Goal: Task Accomplishment & Management: Use online tool/utility

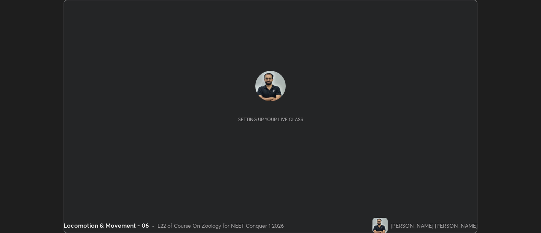
scroll to position [233, 541]
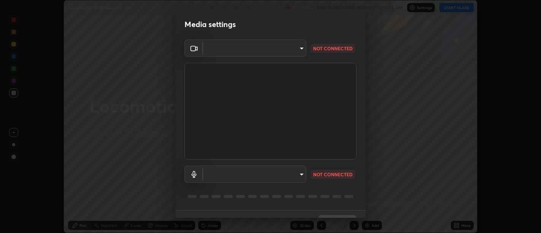
type input "d9b519daceb8a772394af6ea8e45353be5bbf62d8cb1cf3345c472de64055974"
type input "default"
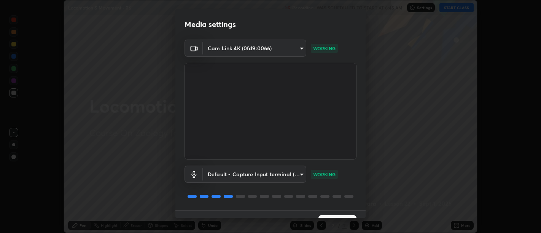
scroll to position [16, 0]
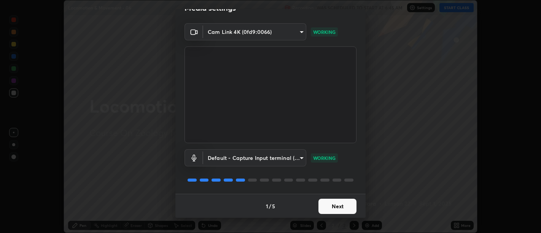
click at [334, 205] on button "Next" at bounding box center [338, 206] width 38 height 15
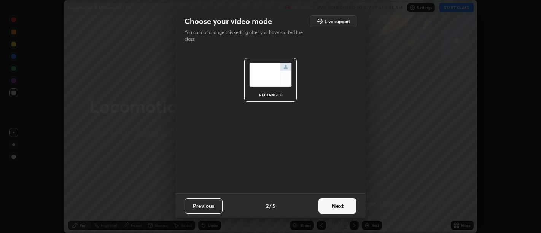
click at [339, 206] on button "Next" at bounding box center [338, 205] width 38 height 15
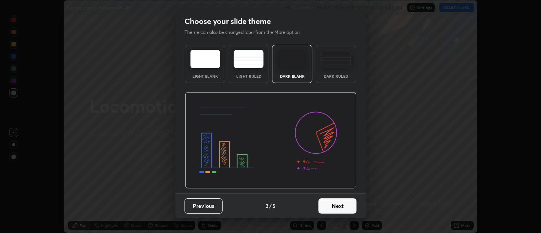
click at [341, 207] on button "Next" at bounding box center [338, 205] width 38 height 15
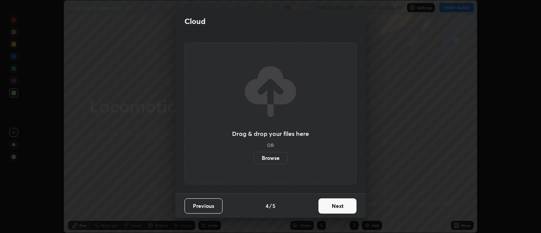
click at [344, 207] on button "Next" at bounding box center [338, 205] width 38 height 15
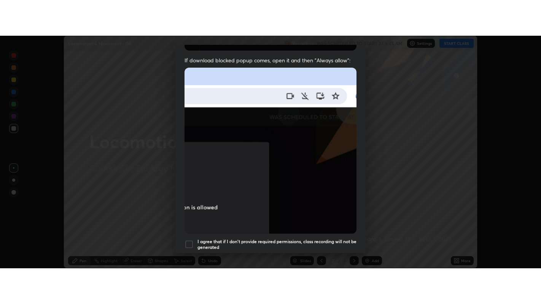
scroll to position [172, 0]
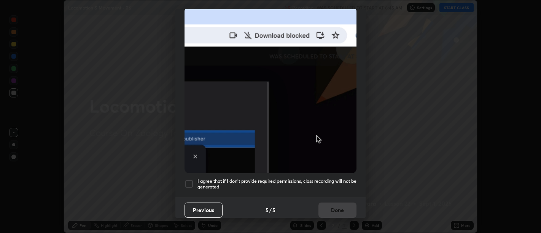
click at [331, 185] on h5 "I agree that if I don't provide required permissions, class recording will not …" at bounding box center [277, 184] width 159 height 12
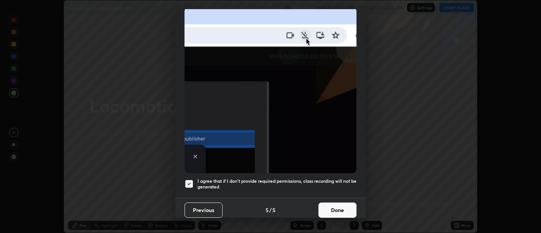
click at [336, 203] on button "Done" at bounding box center [338, 209] width 38 height 15
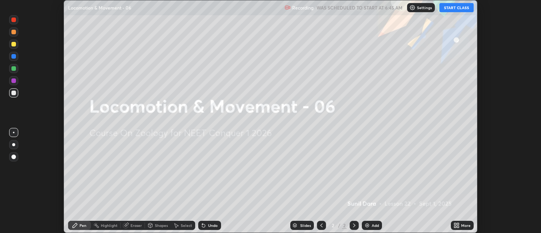
click at [458, 225] on icon at bounding box center [458, 224] width 2 height 2
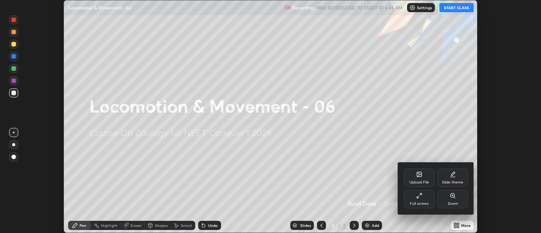
click at [419, 195] on icon at bounding box center [419, 196] width 6 height 6
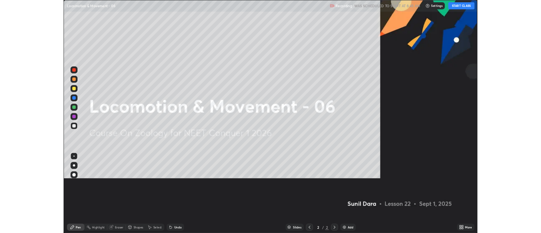
scroll to position [304, 541]
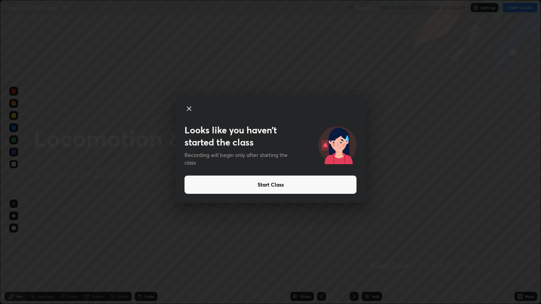
click at [190, 108] on icon at bounding box center [189, 109] width 4 height 4
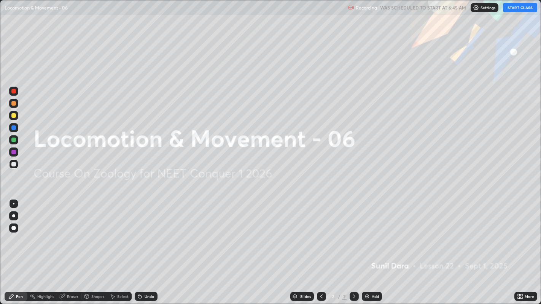
click at [518, 8] on button "START CLASS" at bounding box center [520, 7] width 34 height 9
click at [368, 233] on img at bounding box center [367, 297] width 6 height 6
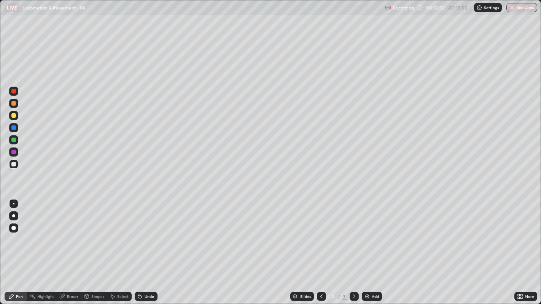
click at [13, 216] on div at bounding box center [13, 216] width 3 height 3
click at [13, 164] on div at bounding box center [13, 164] width 5 height 5
click at [13, 165] on div at bounding box center [13, 164] width 5 height 5
click at [13, 103] on div at bounding box center [13, 103] width 5 height 5
click at [13, 115] on div at bounding box center [13, 115] width 5 height 5
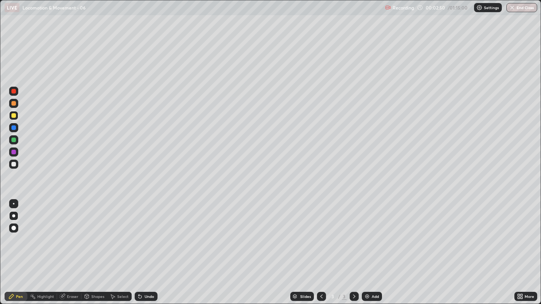
click at [14, 164] on div at bounding box center [13, 164] width 5 height 5
click at [14, 167] on div at bounding box center [13, 164] width 9 height 9
click at [15, 166] on div at bounding box center [13, 164] width 5 height 5
click at [12, 161] on div at bounding box center [13, 164] width 9 height 9
click at [14, 163] on div at bounding box center [13, 164] width 5 height 5
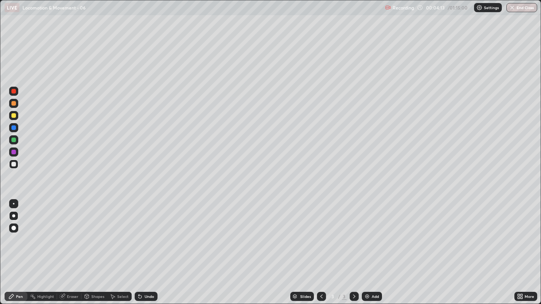
click at [14, 164] on div at bounding box center [13, 164] width 5 height 5
click at [15, 165] on div at bounding box center [13, 164] width 5 height 5
click at [14, 166] on div at bounding box center [13, 164] width 5 height 5
click at [18, 164] on div at bounding box center [13, 164] width 9 height 9
click at [15, 128] on div at bounding box center [13, 128] width 5 height 5
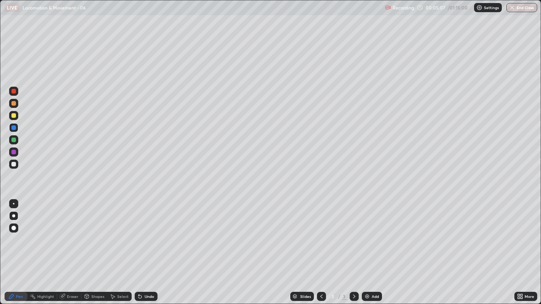
click at [14, 164] on div at bounding box center [13, 164] width 5 height 5
click at [18, 164] on div at bounding box center [13, 164] width 9 height 9
click at [14, 128] on div at bounding box center [13, 128] width 5 height 5
click at [13, 164] on div at bounding box center [13, 164] width 5 height 5
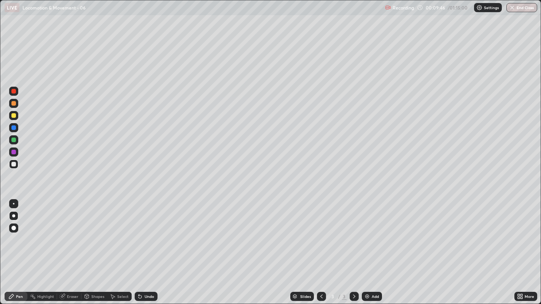
click at [14, 139] on div at bounding box center [13, 140] width 5 height 5
click at [14, 141] on div at bounding box center [13, 140] width 5 height 5
click at [13, 141] on div at bounding box center [13, 140] width 5 height 5
click at [13, 140] on div at bounding box center [13, 140] width 5 height 5
click at [149, 233] on div "Undo" at bounding box center [150, 297] width 10 height 4
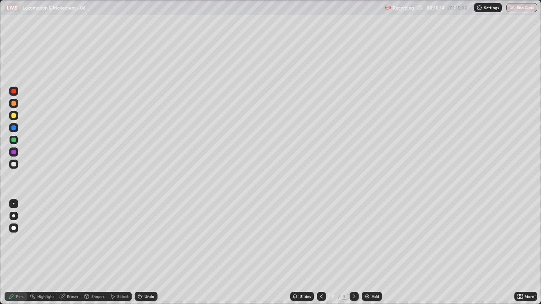
click at [13, 164] on div at bounding box center [13, 164] width 5 height 5
click at [13, 116] on div at bounding box center [13, 115] width 5 height 5
click at [14, 153] on div at bounding box center [13, 152] width 5 height 5
click at [13, 166] on div at bounding box center [13, 164] width 5 height 5
click at [13, 164] on div at bounding box center [13, 164] width 5 height 5
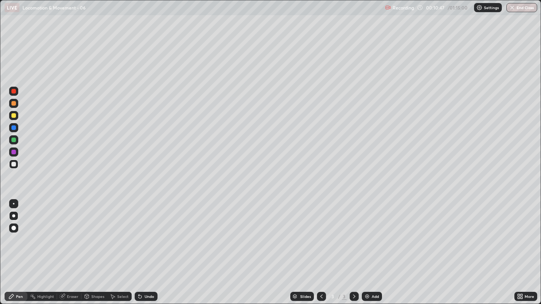
click at [14, 139] on div at bounding box center [13, 140] width 5 height 5
click at [72, 233] on div "Eraser" at bounding box center [72, 297] width 11 height 4
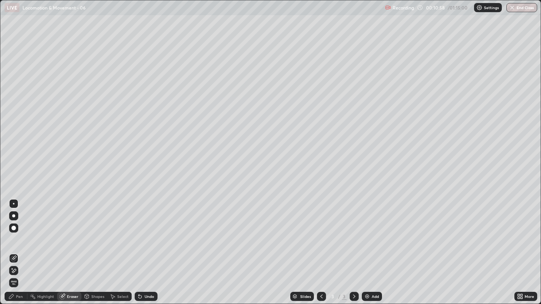
click at [19, 233] on div "Pen" at bounding box center [19, 297] width 7 height 4
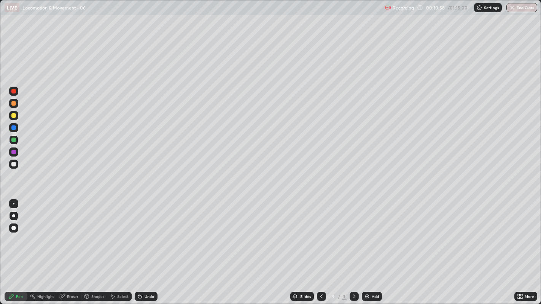
click at [12, 150] on div at bounding box center [13, 152] width 5 height 5
click at [15, 140] on div at bounding box center [13, 140] width 5 height 5
click at [74, 233] on div "Eraser" at bounding box center [72, 297] width 11 height 4
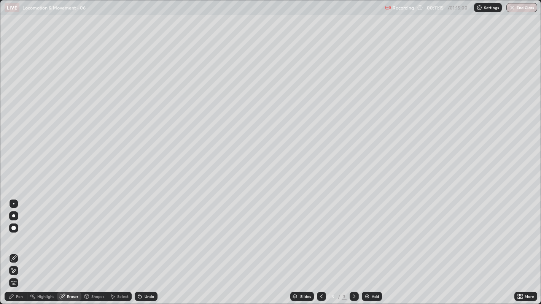
click at [21, 233] on div "Pen" at bounding box center [19, 297] width 7 height 4
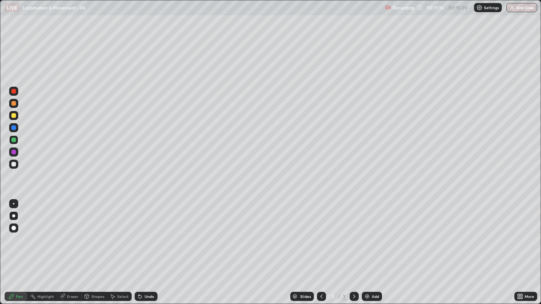
click at [13, 140] on div at bounding box center [13, 140] width 5 height 5
click at [13, 151] on div at bounding box center [13, 152] width 5 height 5
click at [14, 140] on div at bounding box center [13, 140] width 5 height 5
click at [11, 153] on div at bounding box center [13, 152] width 5 height 5
click at [13, 141] on div at bounding box center [13, 140] width 5 height 5
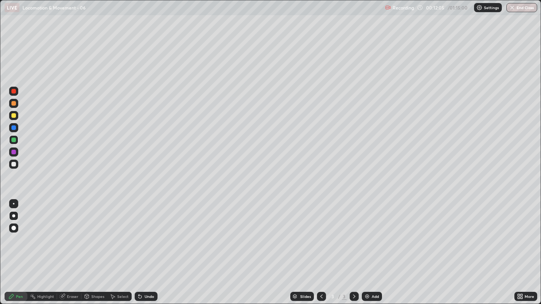
click at [13, 140] on div at bounding box center [13, 140] width 5 height 5
click at [13, 153] on div at bounding box center [13, 152] width 5 height 5
click at [14, 164] on div at bounding box center [13, 164] width 5 height 5
click at [15, 165] on div at bounding box center [13, 164] width 5 height 5
click at [13, 163] on div at bounding box center [13, 164] width 5 height 5
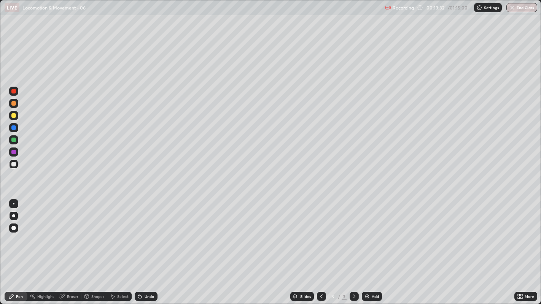
click at [14, 164] on div at bounding box center [13, 164] width 5 height 5
click at [12, 163] on div at bounding box center [13, 164] width 5 height 5
click at [18, 104] on div at bounding box center [13, 103] width 9 height 9
click at [353, 233] on div at bounding box center [354, 296] width 9 height 15
click at [12, 165] on div at bounding box center [13, 164] width 5 height 5
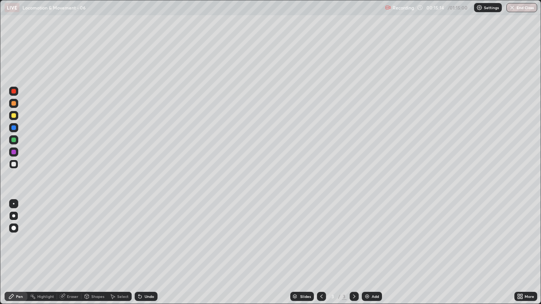
click at [13, 165] on div at bounding box center [13, 164] width 5 height 5
click at [374, 233] on div "Add" at bounding box center [375, 297] width 7 height 4
click at [15, 115] on div at bounding box center [13, 115] width 5 height 5
click at [15, 165] on div at bounding box center [13, 164] width 5 height 5
click at [14, 166] on div at bounding box center [13, 164] width 5 height 5
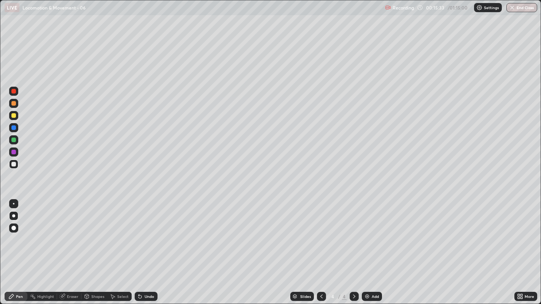
click at [150, 233] on div "Undo" at bounding box center [146, 296] width 23 height 9
click at [17, 162] on div at bounding box center [13, 164] width 9 height 9
click at [15, 168] on div at bounding box center [13, 164] width 9 height 9
click at [11, 164] on div at bounding box center [13, 164] width 5 height 5
click at [16, 166] on div at bounding box center [13, 164] width 5 height 5
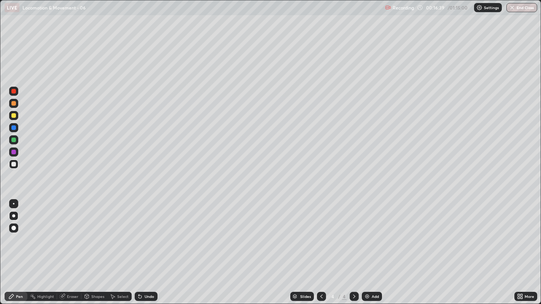
click at [13, 164] on div at bounding box center [13, 164] width 5 height 5
click at [13, 163] on div at bounding box center [13, 164] width 5 height 5
click at [13, 167] on div at bounding box center [13, 164] width 9 height 9
click at [14, 166] on div at bounding box center [13, 164] width 5 height 5
click at [11, 167] on div at bounding box center [13, 164] width 9 height 9
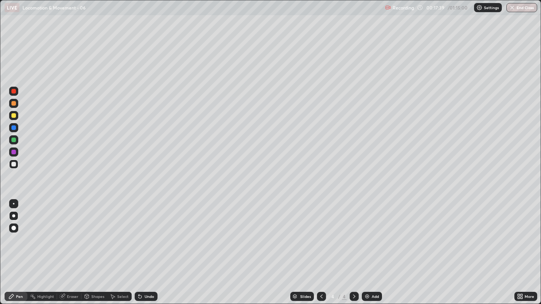
click at [12, 163] on div at bounding box center [13, 164] width 5 height 5
click at [13, 164] on div at bounding box center [13, 164] width 5 height 5
click at [13, 116] on div at bounding box center [13, 115] width 5 height 5
click at [13, 164] on div at bounding box center [13, 164] width 5 height 5
click at [14, 162] on div at bounding box center [13, 164] width 5 height 5
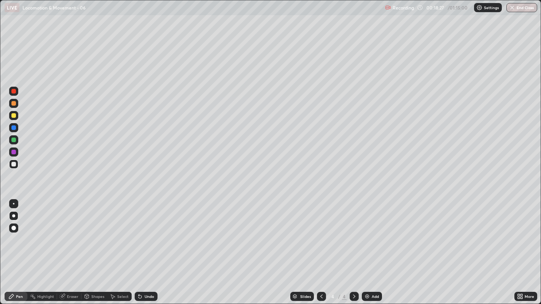
click at [9, 167] on div at bounding box center [13, 164] width 9 height 12
click at [13, 164] on div at bounding box center [13, 164] width 5 height 5
click at [12, 163] on div at bounding box center [13, 164] width 5 height 5
click at [12, 128] on div at bounding box center [13, 128] width 5 height 5
click at [15, 165] on div at bounding box center [13, 164] width 5 height 5
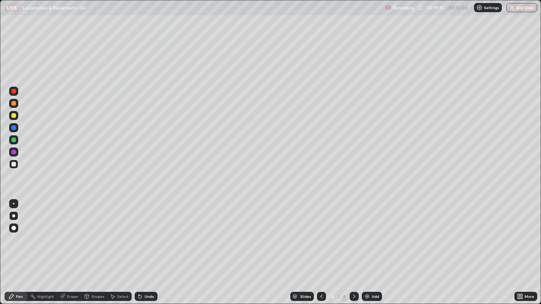
click at [13, 164] on div at bounding box center [13, 164] width 5 height 5
click at [151, 233] on div "Undo" at bounding box center [150, 297] width 10 height 4
click at [149, 233] on div "Undo" at bounding box center [150, 297] width 10 height 4
click at [150, 233] on div "Undo" at bounding box center [150, 297] width 10 height 4
click at [151, 233] on div "Undo" at bounding box center [150, 297] width 10 height 4
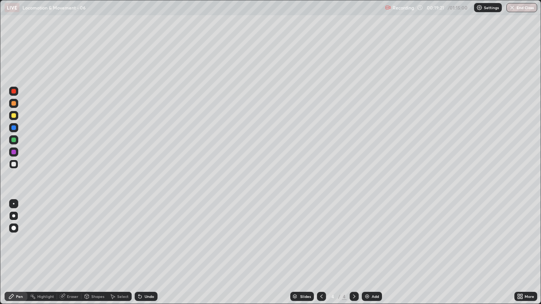
click at [152, 233] on div "Undo" at bounding box center [146, 296] width 23 height 9
click at [13, 164] on div at bounding box center [13, 164] width 5 height 5
click at [14, 152] on div at bounding box center [13, 152] width 5 height 5
click at [18, 166] on div at bounding box center [13, 164] width 9 height 9
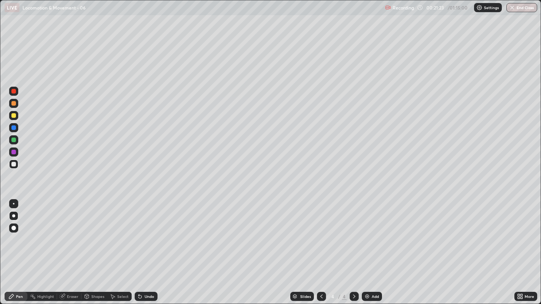
click at [10, 164] on div at bounding box center [13, 164] width 9 height 9
click at [11, 166] on div at bounding box center [13, 164] width 9 height 9
click at [368, 233] on img at bounding box center [367, 297] width 6 height 6
click at [13, 127] on div at bounding box center [13, 128] width 5 height 5
click at [17, 167] on div at bounding box center [13, 164] width 9 height 9
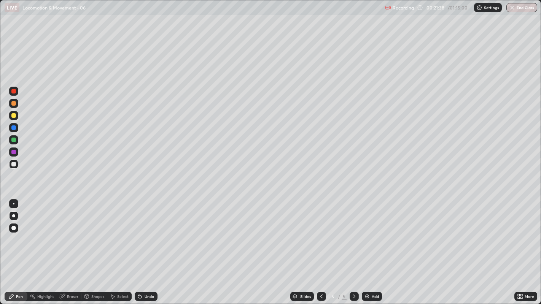
click at [13, 165] on div at bounding box center [13, 164] width 5 height 5
click at [14, 166] on div at bounding box center [13, 164] width 5 height 5
click at [15, 163] on div at bounding box center [13, 164] width 5 height 5
click at [11, 168] on div at bounding box center [13, 164] width 9 height 9
click at [12, 165] on div at bounding box center [13, 164] width 5 height 5
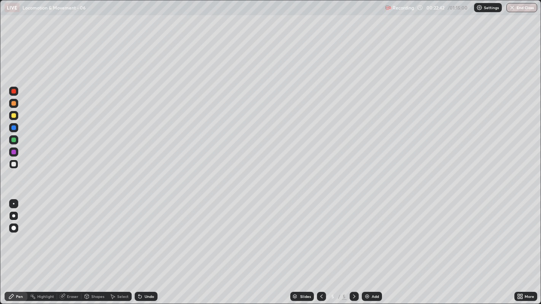
click at [13, 140] on div at bounding box center [13, 140] width 5 height 5
click at [13, 164] on div at bounding box center [13, 164] width 5 height 5
click at [16, 166] on div at bounding box center [13, 164] width 9 height 9
click at [13, 164] on div at bounding box center [13, 164] width 5 height 5
click at [14, 165] on div at bounding box center [13, 164] width 5 height 5
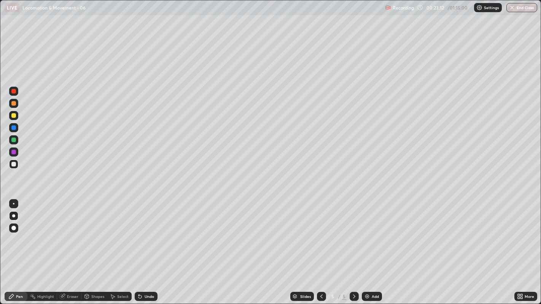
click at [11, 166] on div at bounding box center [13, 164] width 9 height 9
click at [147, 233] on div "Undo" at bounding box center [146, 296] width 23 height 9
click at [148, 233] on div "Undo" at bounding box center [150, 297] width 10 height 4
click at [146, 233] on div "Undo" at bounding box center [150, 297] width 10 height 4
click at [145, 233] on div "Undo" at bounding box center [150, 297] width 10 height 4
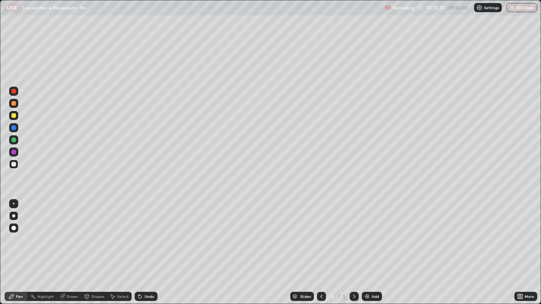
click at [13, 128] on div at bounding box center [13, 128] width 5 height 5
click at [14, 140] on div at bounding box center [13, 140] width 5 height 5
click at [12, 141] on div at bounding box center [13, 140] width 5 height 5
click at [15, 111] on div at bounding box center [13, 115] width 9 height 9
click at [13, 140] on div at bounding box center [13, 140] width 5 height 5
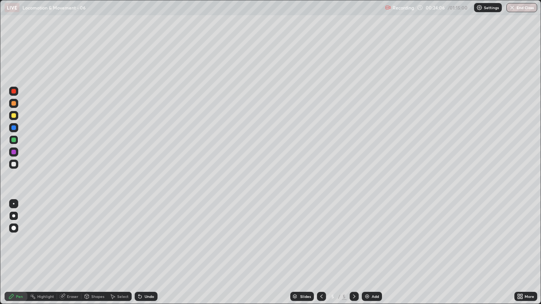
click at [13, 142] on div at bounding box center [13, 140] width 5 height 5
click at [67, 233] on div "Eraser" at bounding box center [69, 296] width 24 height 9
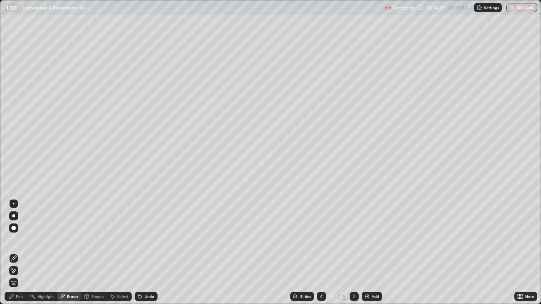
click at [17, 233] on div "Pen" at bounding box center [19, 297] width 7 height 4
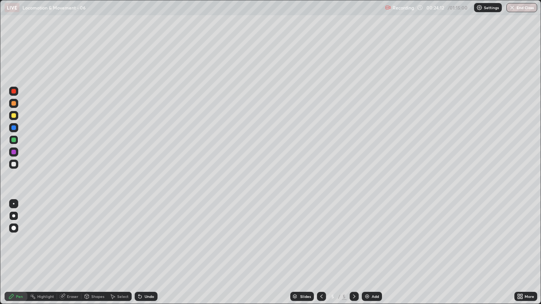
click at [14, 115] on div at bounding box center [13, 115] width 5 height 5
click at [14, 138] on div at bounding box center [13, 140] width 5 height 5
click at [13, 116] on div at bounding box center [13, 115] width 5 height 5
click at [13, 140] on div at bounding box center [13, 140] width 5 height 5
click at [15, 115] on div at bounding box center [13, 115] width 5 height 5
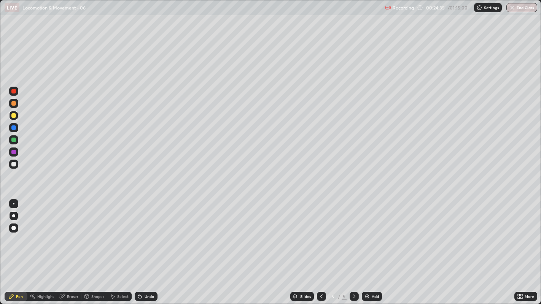
click at [13, 140] on div at bounding box center [13, 140] width 5 height 5
click at [14, 166] on div at bounding box center [13, 164] width 5 height 5
click at [14, 139] on div at bounding box center [13, 140] width 5 height 5
click at [12, 115] on div at bounding box center [13, 115] width 5 height 5
click at [11, 139] on div at bounding box center [13, 140] width 5 height 5
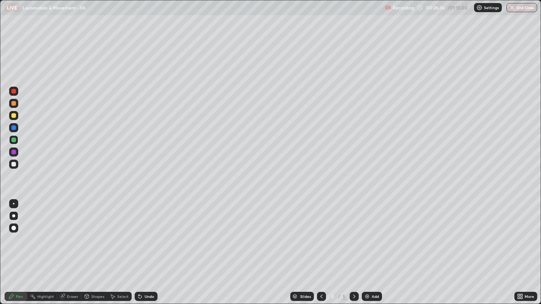
click at [12, 166] on div at bounding box center [13, 164] width 5 height 5
click at [12, 160] on div at bounding box center [13, 164] width 9 height 9
click at [11, 164] on div at bounding box center [13, 164] width 5 height 5
click at [15, 153] on div at bounding box center [13, 152] width 5 height 5
click at [13, 105] on div at bounding box center [13, 103] width 5 height 5
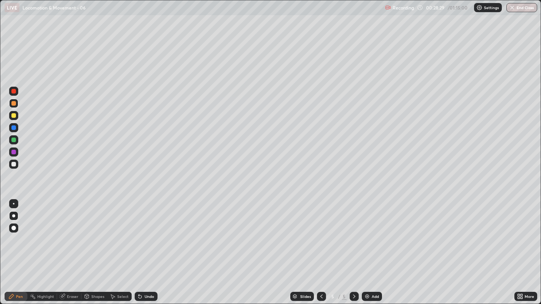
click at [9, 164] on div at bounding box center [13, 164] width 9 height 9
click at [13, 164] on div at bounding box center [13, 164] width 5 height 5
click at [13, 128] on div at bounding box center [13, 128] width 5 height 5
click at [10, 168] on div at bounding box center [13, 164] width 9 height 12
click at [371, 233] on div "Add" at bounding box center [372, 296] width 20 height 9
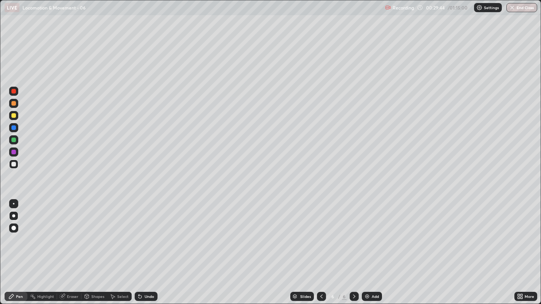
click at [13, 116] on div at bounding box center [13, 115] width 5 height 5
click at [14, 164] on div at bounding box center [13, 164] width 5 height 5
click at [14, 167] on div at bounding box center [13, 164] width 9 height 9
click at [12, 168] on div at bounding box center [13, 164] width 9 height 9
click at [12, 164] on div at bounding box center [13, 164] width 5 height 5
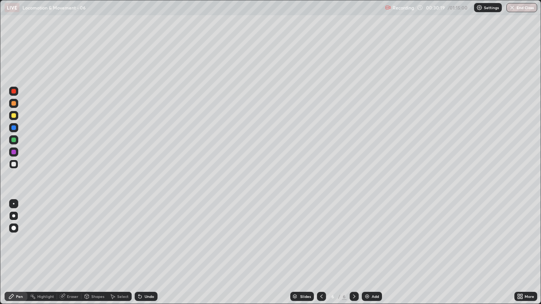
click at [8, 165] on div at bounding box center [14, 164] width 12 height 12
click at [14, 164] on div at bounding box center [13, 164] width 5 height 5
click at [14, 163] on div at bounding box center [13, 164] width 5 height 5
click at [13, 165] on div at bounding box center [13, 164] width 5 height 5
click at [11, 167] on div at bounding box center [13, 164] width 9 height 9
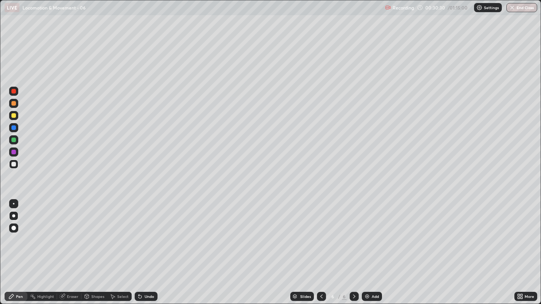
click at [13, 164] on div at bounding box center [13, 164] width 5 height 5
click at [14, 166] on div at bounding box center [13, 164] width 5 height 5
click at [13, 166] on div at bounding box center [13, 164] width 5 height 5
click at [14, 164] on div at bounding box center [13, 164] width 5 height 5
click at [78, 233] on div "Eraser" at bounding box center [72, 297] width 11 height 4
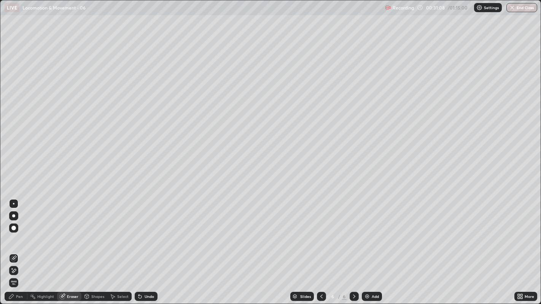
click at [20, 233] on div "Pen" at bounding box center [19, 297] width 7 height 4
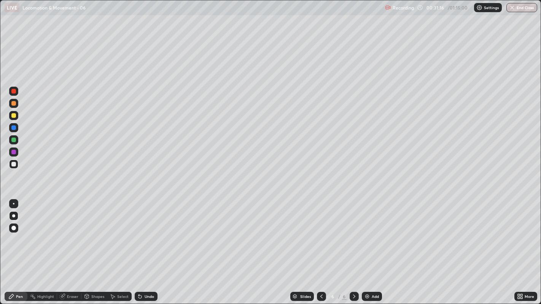
click at [14, 167] on div at bounding box center [13, 164] width 9 height 9
click at [14, 164] on div at bounding box center [13, 164] width 5 height 5
click at [18, 163] on div at bounding box center [13, 164] width 9 height 9
click at [13, 164] on div at bounding box center [13, 164] width 5 height 5
click at [13, 140] on div at bounding box center [13, 140] width 5 height 5
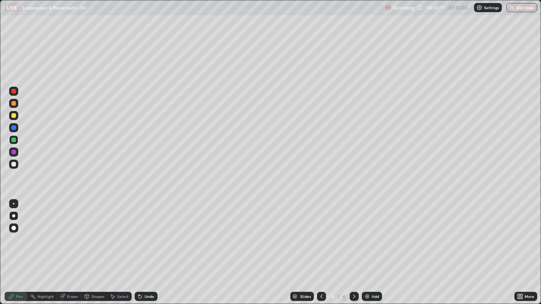
click at [11, 164] on div at bounding box center [13, 164] width 5 height 5
click at [14, 163] on div at bounding box center [13, 164] width 5 height 5
click at [14, 166] on div at bounding box center [13, 164] width 5 height 5
click at [13, 166] on div at bounding box center [13, 164] width 5 height 5
click at [13, 164] on div at bounding box center [13, 164] width 5 height 5
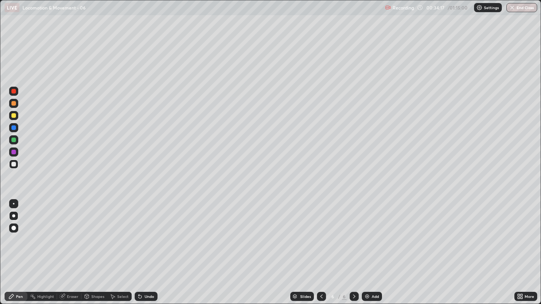
click at [12, 105] on div at bounding box center [13, 103] width 5 height 5
click at [13, 164] on div at bounding box center [13, 164] width 5 height 5
click at [16, 104] on div at bounding box center [13, 103] width 9 height 9
click at [14, 166] on div at bounding box center [13, 164] width 5 height 5
click at [367, 233] on img at bounding box center [367, 297] width 6 height 6
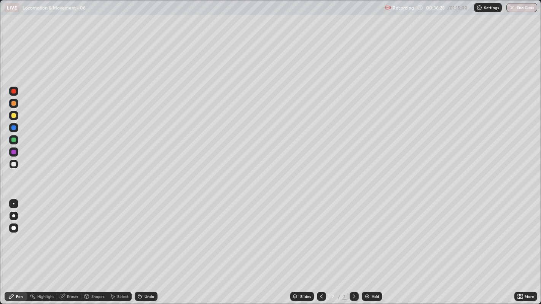
click at [11, 164] on div at bounding box center [13, 164] width 5 height 5
click at [14, 164] on div at bounding box center [13, 164] width 5 height 5
click at [13, 162] on div at bounding box center [13, 164] width 5 height 5
click at [13, 166] on div at bounding box center [13, 164] width 5 height 5
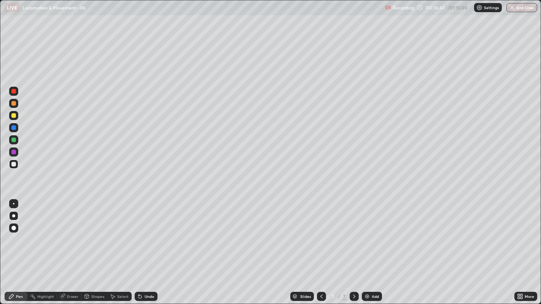
click at [150, 233] on div "Undo" at bounding box center [146, 296] width 23 height 9
click at [18, 167] on div at bounding box center [13, 164] width 9 height 9
click at [17, 164] on div at bounding box center [13, 164] width 9 height 9
click at [13, 129] on div at bounding box center [13, 128] width 5 height 5
click at [148, 233] on div "Undo" at bounding box center [150, 297] width 10 height 4
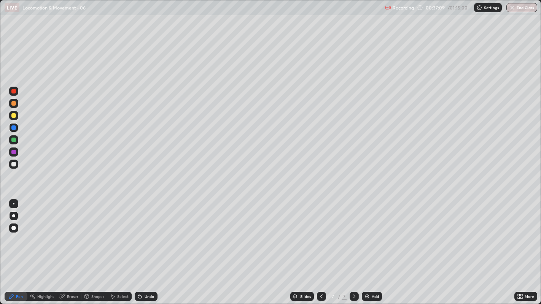
click at [14, 165] on div at bounding box center [13, 164] width 5 height 5
click at [16, 164] on div at bounding box center [13, 164] width 5 height 5
click at [8, 224] on div at bounding box center [14, 228] width 12 height 12
click at [13, 216] on div at bounding box center [13, 216] width 3 height 3
click at [15, 166] on div at bounding box center [13, 164] width 5 height 5
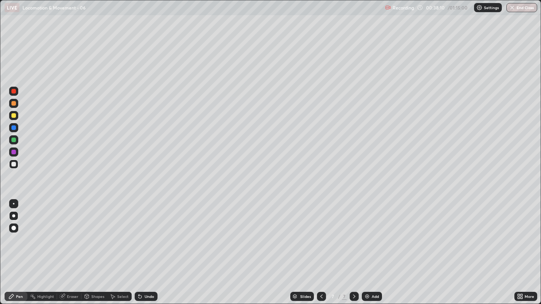
click at [12, 164] on div at bounding box center [13, 164] width 5 height 5
click at [15, 165] on div at bounding box center [13, 164] width 5 height 5
click at [93, 233] on div "Shapes" at bounding box center [94, 296] width 26 height 9
click at [11, 233] on icon at bounding box center [11, 297] width 5 height 5
click at [147, 233] on div "Undo" at bounding box center [150, 297] width 10 height 4
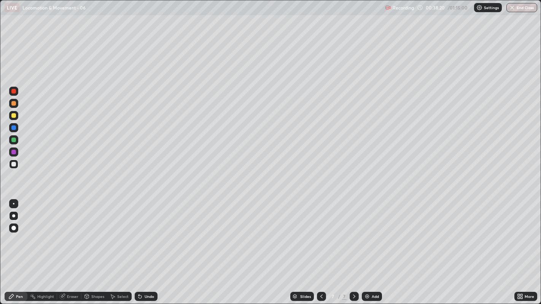
click at [13, 165] on div at bounding box center [13, 164] width 5 height 5
click at [147, 233] on div "Undo" at bounding box center [150, 297] width 10 height 4
click at [15, 170] on div at bounding box center [13, 164] width 9 height 12
click at [368, 233] on div "Add" at bounding box center [372, 296] width 20 height 9
click at [17, 165] on div at bounding box center [13, 164] width 9 height 9
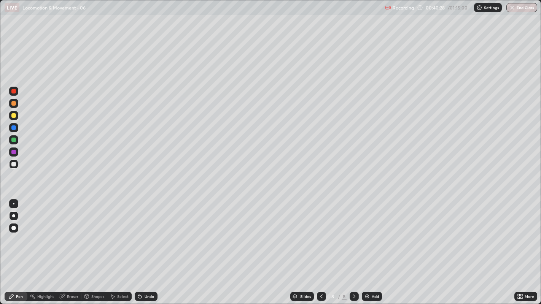
click at [14, 169] on div at bounding box center [13, 164] width 9 height 12
click at [14, 166] on div at bounding box center [13, 164] width 5 height 5
click at [13, 163] on div at bounding box center [13, 164] width 5 height 5
click at [320, 233] on icon at bounding box center [322, 297] width 6 height 6
click at [69, 233] on div "Eraser" at bounding box center [69, 296] width 24 height 9
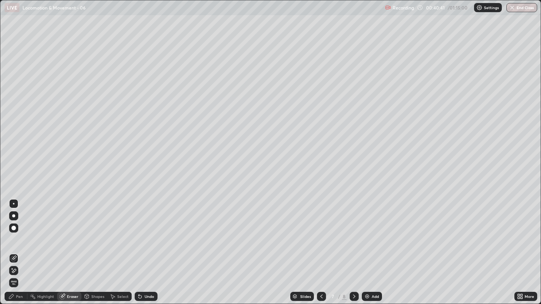
click at [17, 233] on div "Pen" at bounding box center [19, 297] width 7 height 4
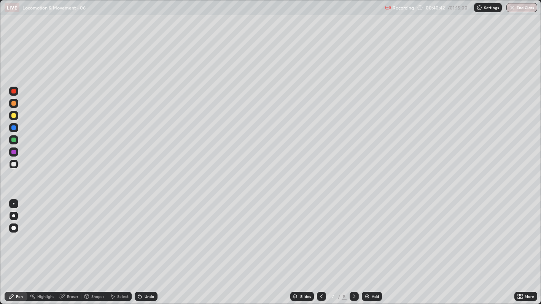
click at [13, 215] on div at bounding box center [13, 216] width 3 height 3
click at [77, 233] on div "Eraser" at bounding box center [72, 297] width 11 height 4
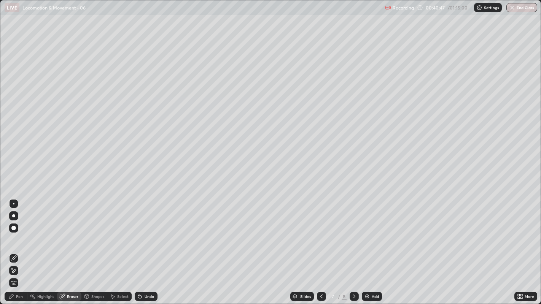
click at [16, 233] on div "Pen" at bounding box center [19, 297] width 7 height 4
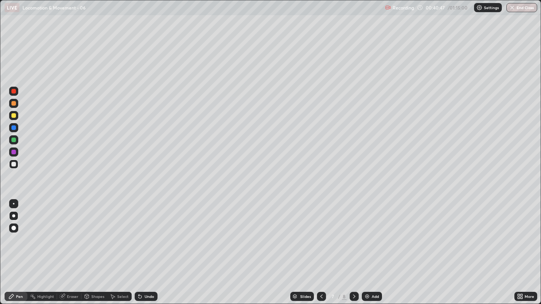
click at [16, 166] on div at bounding box center [13, 164] width 9 height 9
click at [13, 233] on icon at bounding box center [11, 297] width 6 height 6
click at [16, 165] on div at bounding box center [13, 164] width 9 height 9
click at [353, 233] on icon at bounding box center [354, 297] width 6 height 6
click at [13, 164] on div at bounding box center [13, 164] width 5 height 5
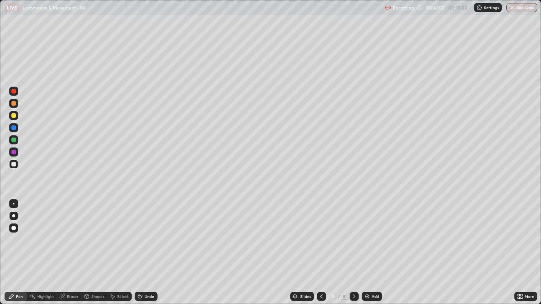
click at [13, 164] on div at bounding box center [13, 164] width 5 height 5
click at [145, 233] on div "Undo" at bounding box center [150, 297] width 10 height 4
click at [14, 167] on div at bounding box center [13, 164] width 9 height 9
click at [11, 166] on div at bounding box center [13, 164] width 9 height 9
click at [13, 165] on div at bounding box center [13, 164] width 5 height 5
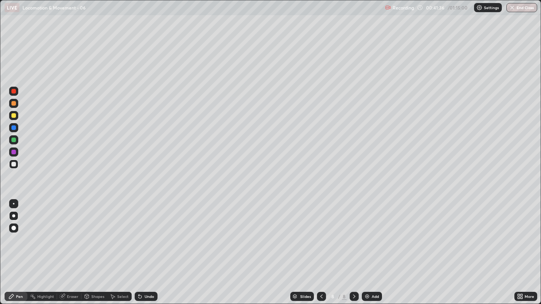
click at [16, 163] on div at bounding box center [13, 164] width 9 height 9
click at [12, 166] on div at bounding box center [13, 164] width 5 height 5
click at [12, 142] on div at bounding box center [13, 140] width 5 height 5
click at [14, 166] on div at bounding box center [13, 164] width 5 height 5
click at [14, 162] on div at bounding box center [13, 164] width 9 height 9
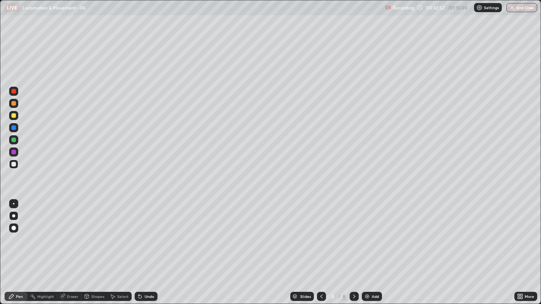
click at [18, 164] on div at bounding box center [13, 164] width 9 height 9
click at [11, 164] on div at bounding box center [13, 164] width 9 height 9
click at [12, 167] on div at bounding box center [13, 164] width 9 height 9
click at [14, 167] on div at bounding box center [13, 164] width 9 height 9
click at [13, 165] on div at bounding box center [13, 164] width 5 height 5
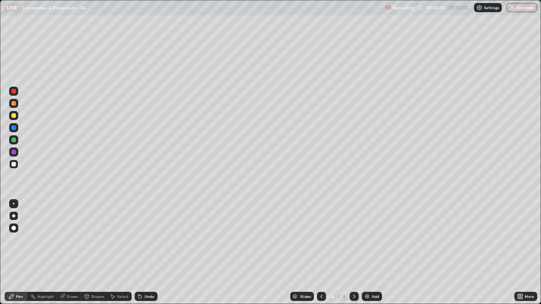
click at [17, 164] on div at bounding box center [13, 164] width 9 height 9
click at [14, 166] on div at bounding box center [13, 164] width 5 height 5
click at [13, 164] on div at bounding box center [13, 164] width 5 height 5
click at [14, 151] on div at bounding box center [13, 152] width 5 height 5
click at [13, 165] on div at bounding box center [13, 164] width 5 height 5
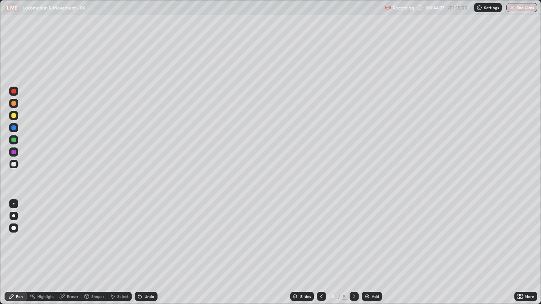
click at [15, 166] on div at bounding box center [13, 164] width 5 height 5
click at [143, 233] on div "Undo" at bounding box center [146, 296] width 23 height 9
click at [147, 233] on div "Undo" at bounding box center [150, 297] width 10 height 4
click at [13, 128] on div at bounding box center [13, 128] width 5 height 5
click at [13, 164] on div at bounding box center [13, 164] width 5 height 5
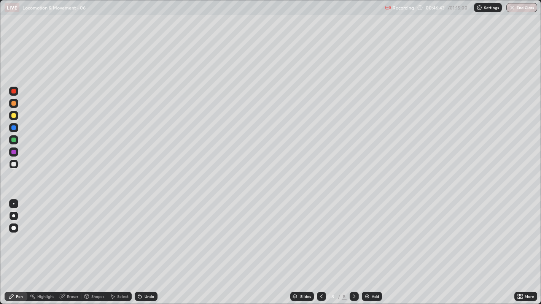
click at [521, 233] on icon at bounding box center [522, 296] width 2 height 2
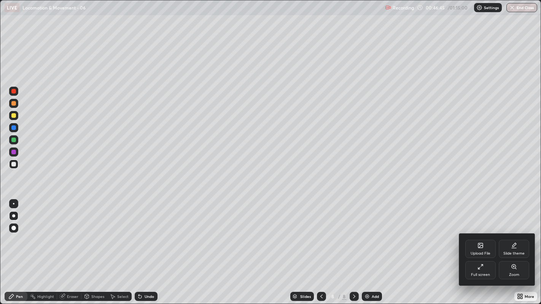
click at [488, 233] on div "Full screen" at bounding box center [480, 270] width 30 height 18
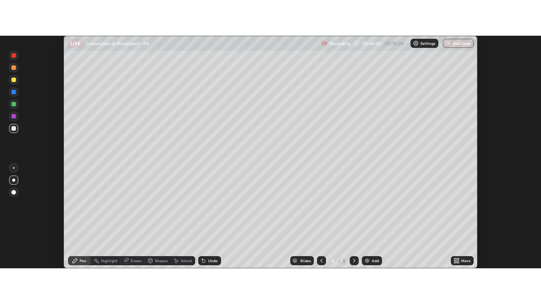
scroll to position [37828, 37520]
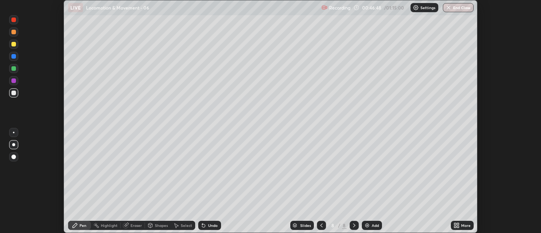
click at [14, 94] on div at bounding box center [13, 93] width 5 height 5
click at [456, 223] on icon at bounding box center [455, 224] width 2 height 2
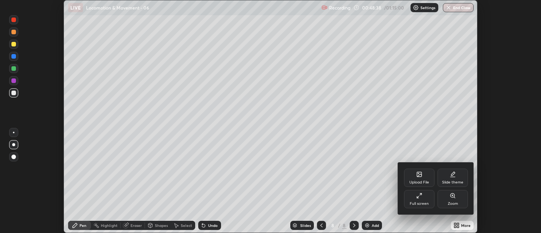
click at [427, 200] on div "Full screen" at bounding box center [419, 199] width 30 height 18
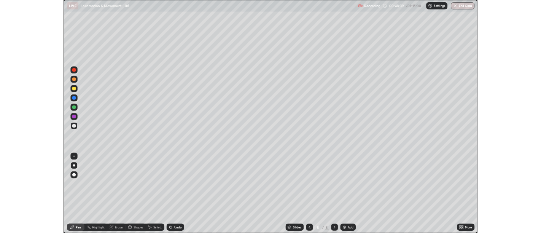
scroll to position [304, 541]
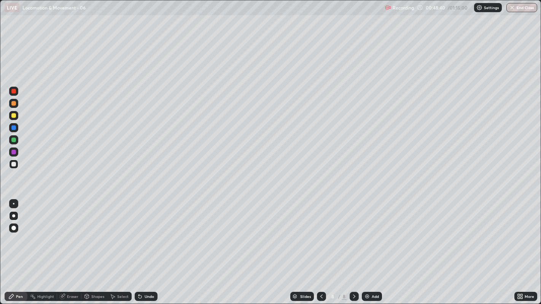
click at [13, 167] on div at bounding box center [13, 164] width 9 height 9
click at [371, 233] on div "Add" at bounding box center [372, 296] width 20 height 9
click at [14, 115] on div at bounding box center [13, 115] width 5 height 5
click at [12, 164] on div at bounding box center [13, 164] width 5 height 5
click at [146, 233] on div "Undo" at bounding box center [146, 296] width 23 height 9
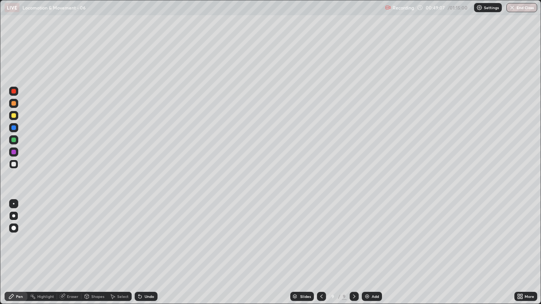
click at [149, 233] on div "Undo" at bounding box center [146, 296] width 23 height 9
click at [150, 233] on div "Undo" at bounding box center [146, 296] width 23 height 9
click at [148, 233] on div "Undo" at bounding box center [146, 296] width 23 height 9
click at [147, 233] on div "Undo" at bounding box center [146, 296] width 23 height 9
click at [14, 164] on div at bounding box center [13, 164] width 5 height 5
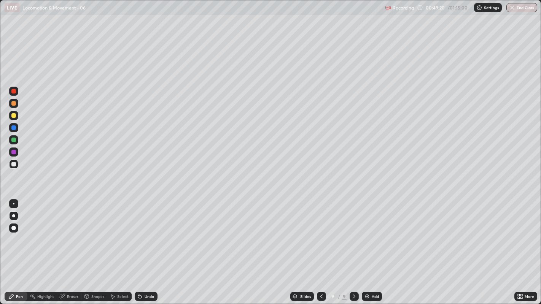
click at [14, 164] on div at bounding box center [13, 164] width 5 height 5
click at [12, 166] on div at bounding box center [13, 164] width 5 height 5
click at [13, 164] on div at bounding box center [13, 164] width 5 height 5
click at [14, 153] on div at bounding box center [13, 152] width 5 height 5
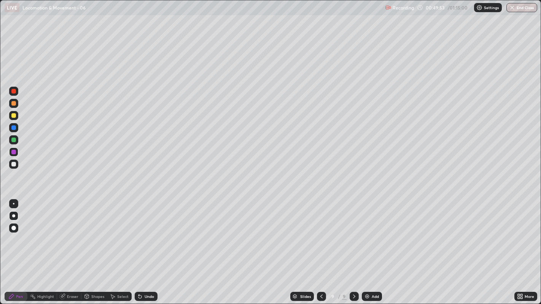
click at [13, 140] on div at bounding box center [13, 140] width 5 height 5
click at [14, 104] on div at bounding box center [13, 103] width 5 height 5
click at [13, 141] on div at bounding box center [13, 140] width 5 height 5
click at [14, 140] on div at bounding box center [13, 140] width 5 height 5
click at [14, 142] on div at bounding box center [13, 140] width 5 height 5
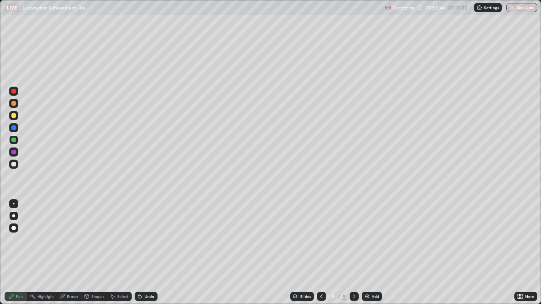
click at [13, 140] on div at bounding box center [13, 140] width 5 height 5
click at [12, 128] on div at bounding box center [13, 128] width 5 height 5
click at [13, 128] on div at bounding box center [13, 128] width 5 height 5
click at [519, 9] on button "End Class" at bounding box center [522, 7] width 31 height 9
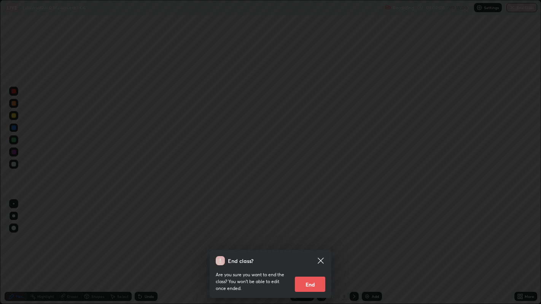
click at [311, 233] on button "End" at bounding box center [310, 284] width 30 height 15
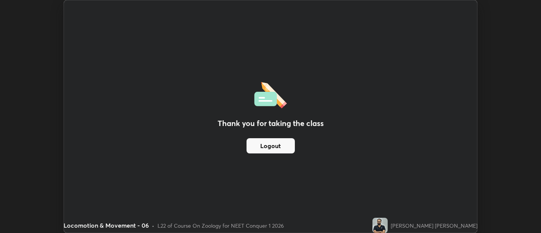
scroll to position [37828, 37520]
